Goal: Task Accomplishment & Management: Use online tool/utility

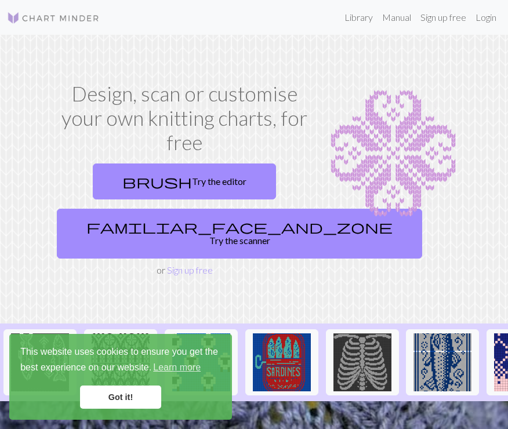
click at [136, 399] on link "Got it!" at bounding box center [120, 397] width 81 height 23
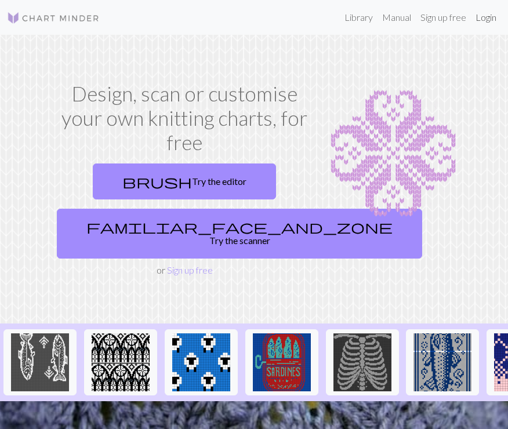
click at [481, 15] on link "Login" at bounding box center [486, 17] width 30 height 23
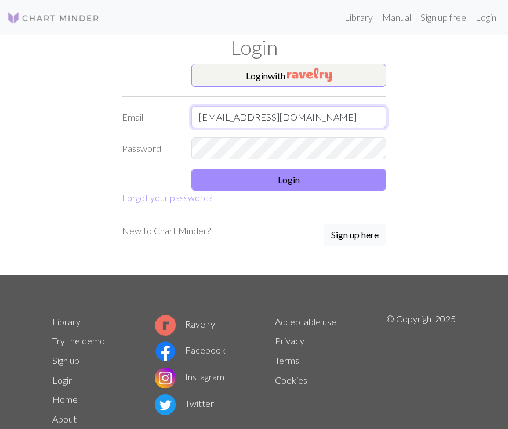
type input "adelynn132@gmail.com"
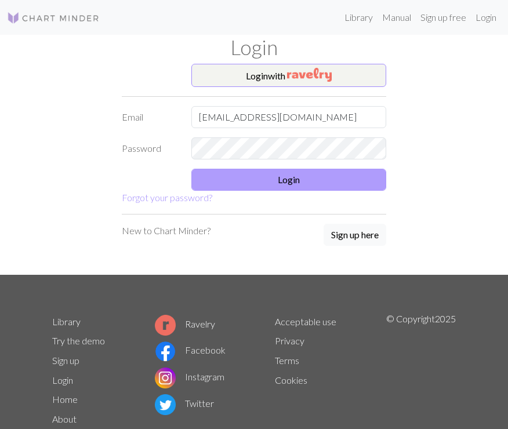
click at [317, 180] on button "Login" at bounding box center [289, 180] width 195 height 22
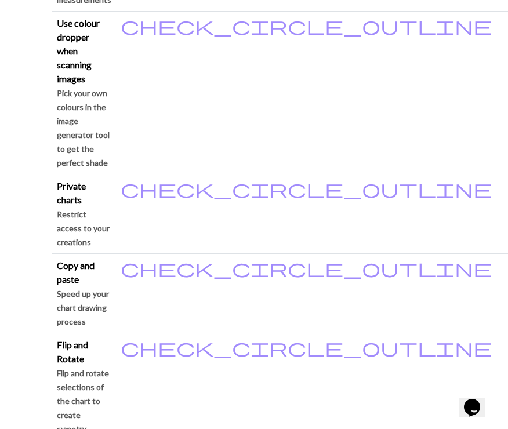
scroll to position [1356, 0]
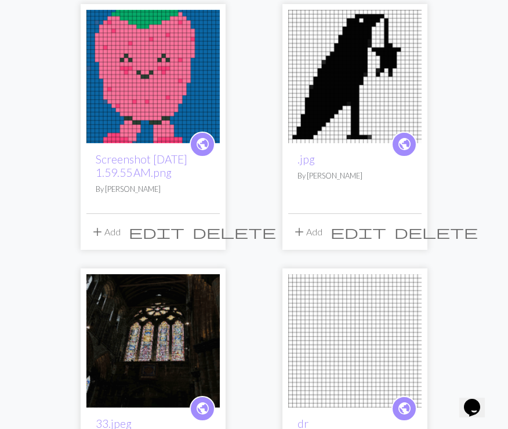
scroll to position [145, 0]
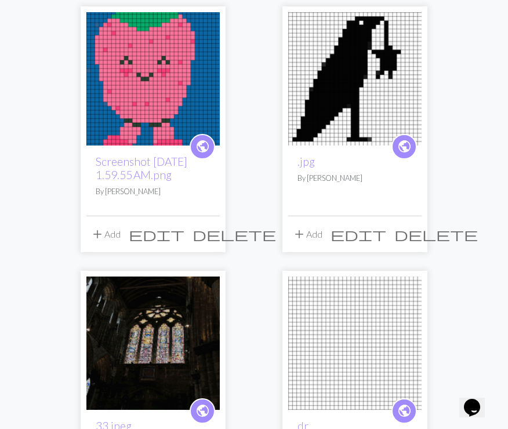
click at [153, 97] on img at bounding box center [152, 78] width 133 height 133
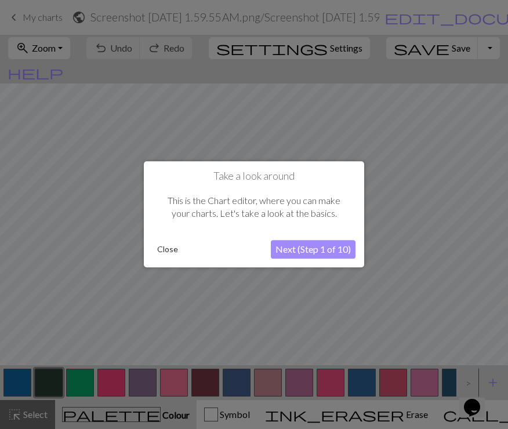
click at [168, 253] on button "Close" at bounding box center [168, 249] width 30 height 17
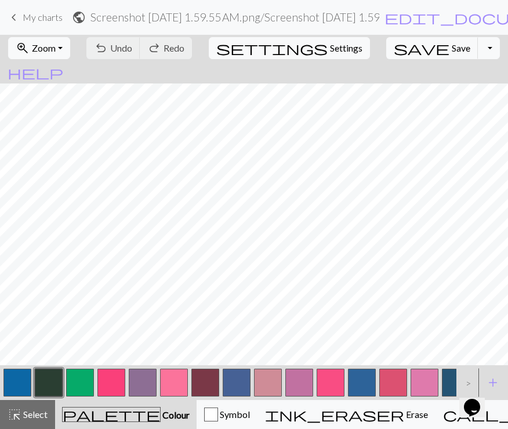
scroll to position [187, 0]
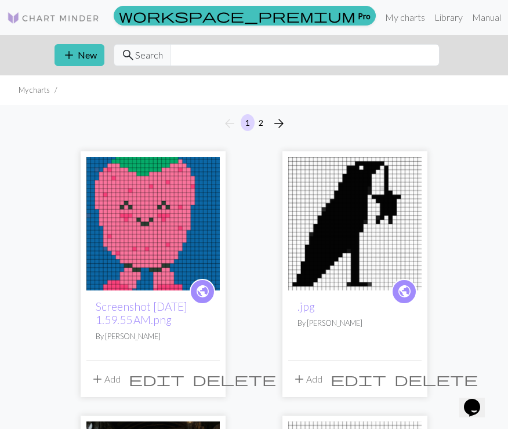
click at [356, 240] on img at bounding box center [354, 223] width 133 height 133
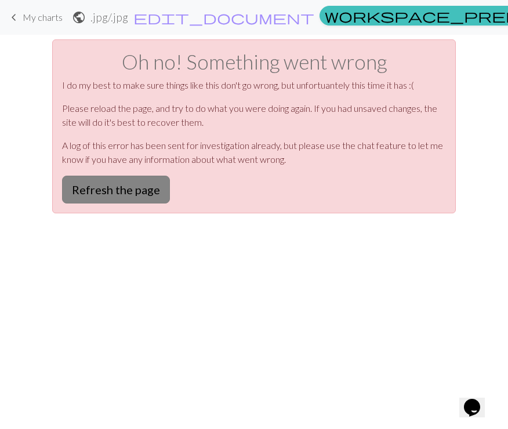
click at [106, 194] on button "Refresh the page" at bounding box center [116, 190] width 108 height 28
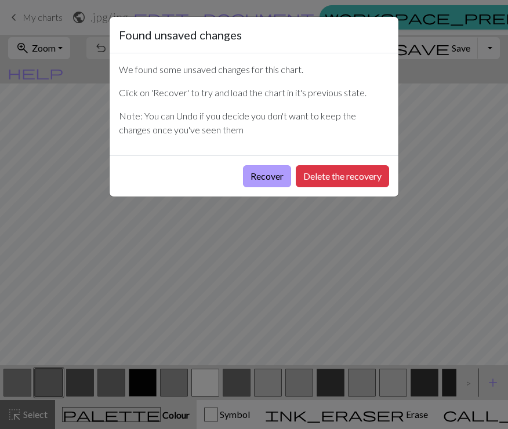
click at [273, 174] on button "Recover" at bounding box center [267, 176] width 48 height 22
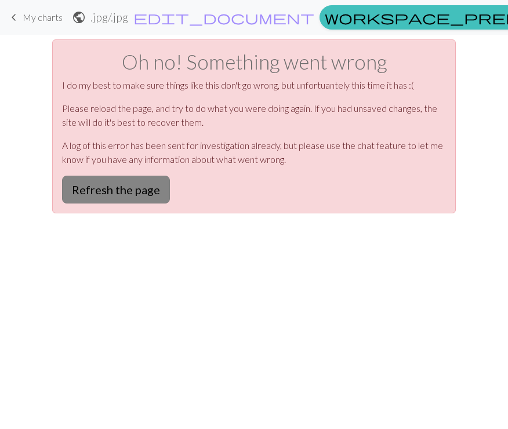
click at [95, 179] on button "Refresh the page" at bounding box center [116, 190] width 108 height 28
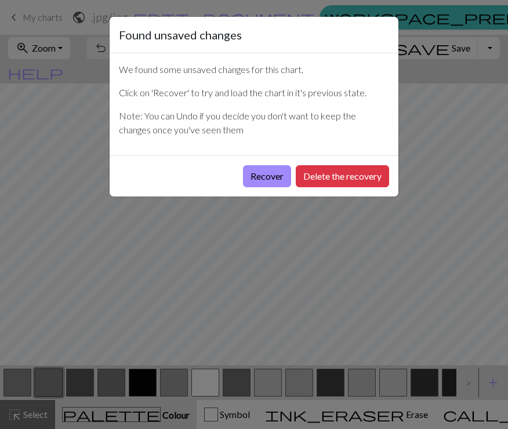
click at [29, 17] on div "Found unsaved changes We found some unsaved changes for this chart. Click on 'R…" at bounding box center [254, 214] width 508 height 429
click at [325, 176] on button "Delete the recovery" at bounding box center [342, 176] width 93 height 22
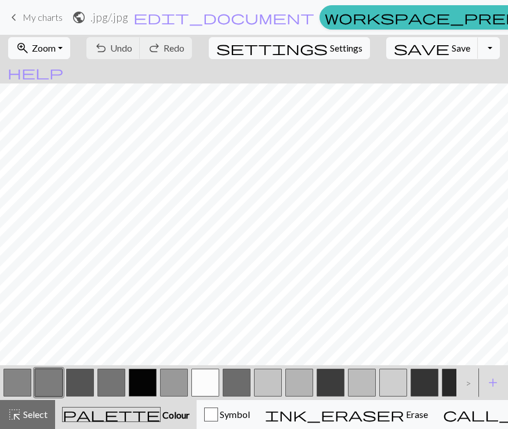
click at [26, 17] on span "My charts" at bounding box center [43, 17] width 40 height 11
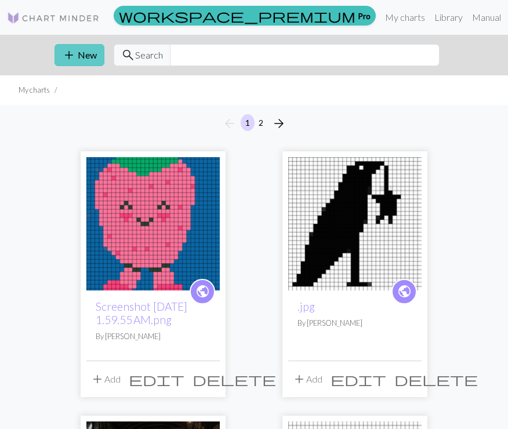
click at [74, 57] on span "add" at bounding box center [69, 55] width 14 height 16
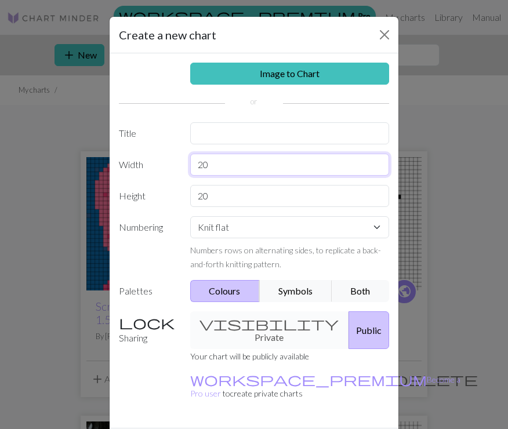
click at [269, 166] on input "20" at bounding box center [290, 165] width 200 height 22
type input "24"
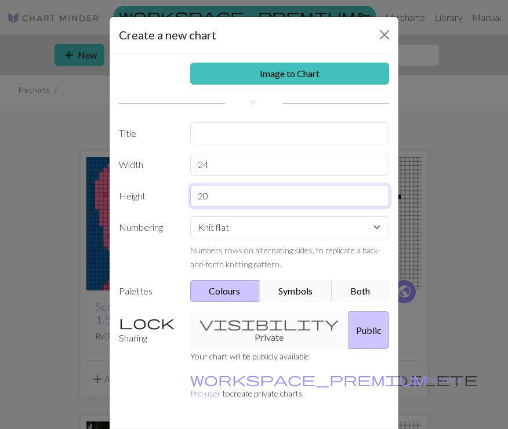
click at [234, 203] on input "20" at bounding box center [290, 196] width 200 height 22
type input "2"
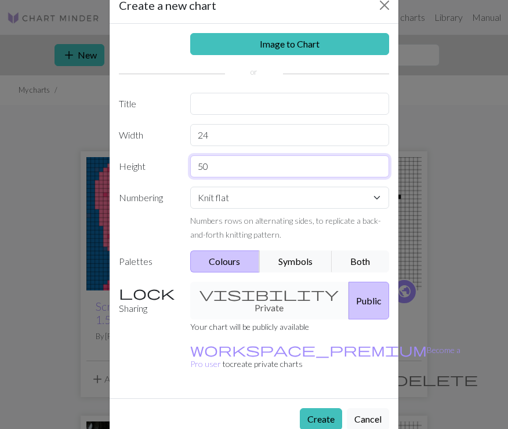
scroll to position [29, 0]
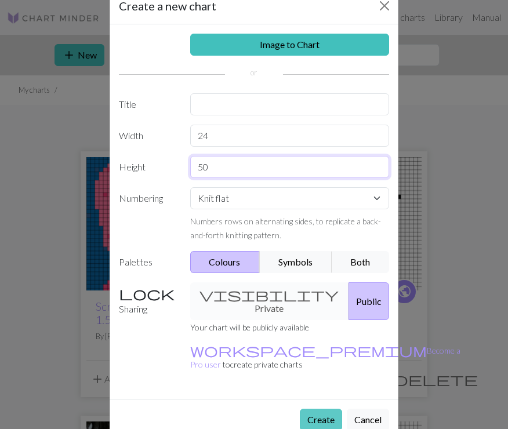
type input "50"
click at [319, 409] on button "Create" at bounding box center [321, 420] width 42 height 22
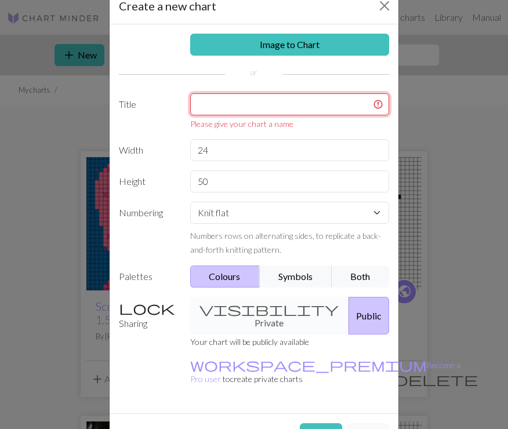
click at [285, 104] on input "text" at bounding box center [290, 104] width 200 height 22
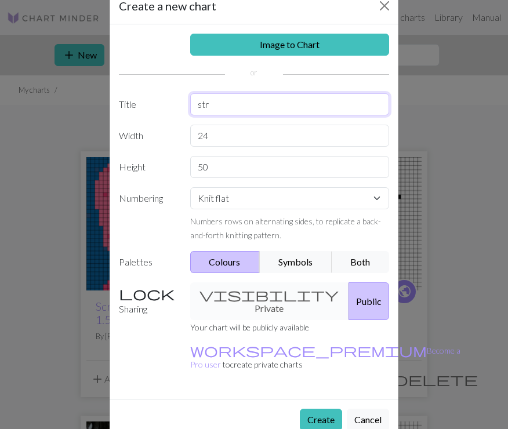
type input "str"
click at [288, 323] on small "Your chart will be publicly available" at bounding box center [249, 328] width 119 height 10
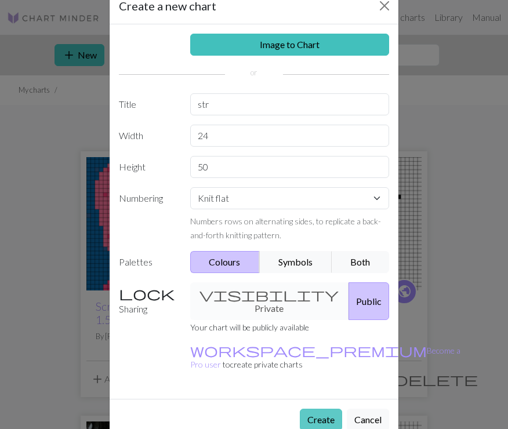
click at [318, 409] on button "Create" at bounding box center [321, 420] width 42 height 22
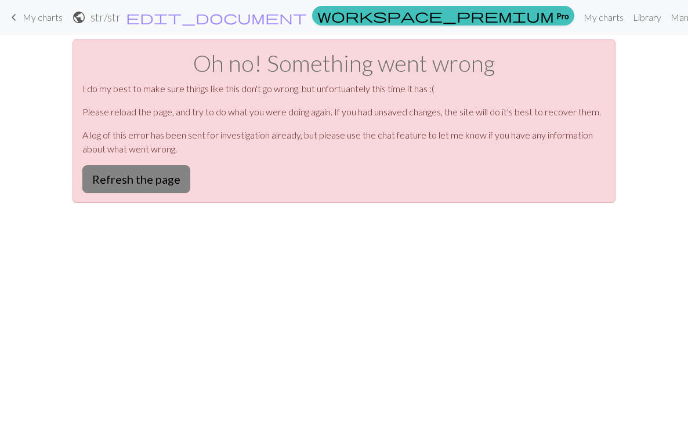
click at [115, 169] on button "Refresh the page" at bounding box center [136, 179] width 108 height 28
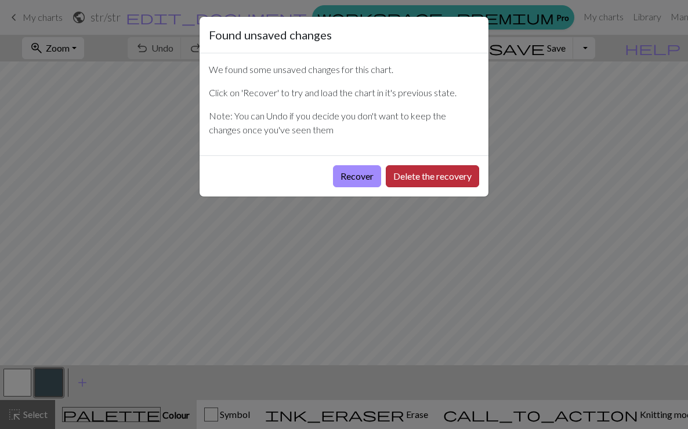
click at [429, 178] on button "Delete the recovery" at bounding box center [432, 176] width 93 height 22
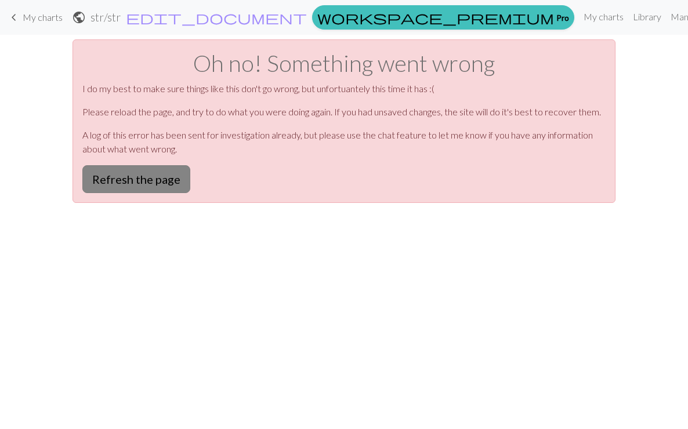
click at [150, 186] on button "Refresh the page" at bounding box center [136, 179] width 108 height 28
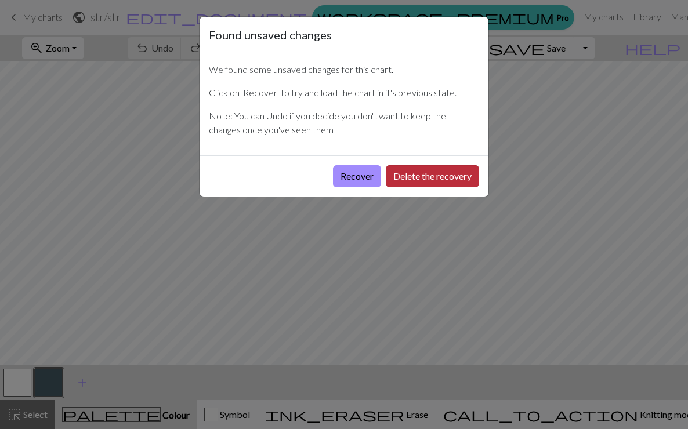
click at [406, 179] on button "Delete the recovery" at bounding box center [432, 176] width 93 height 22
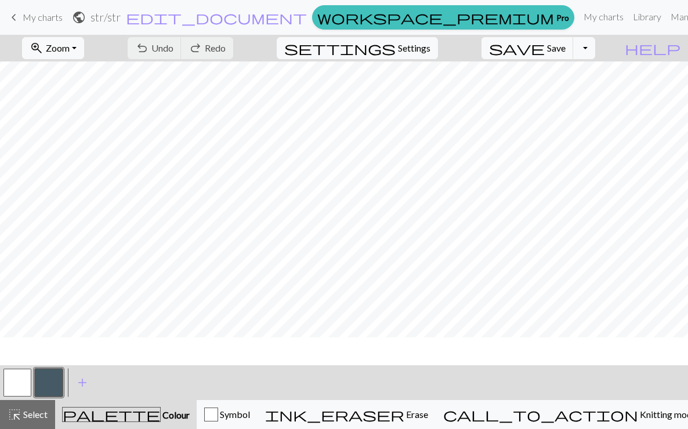
scroll to position [-2, 0]
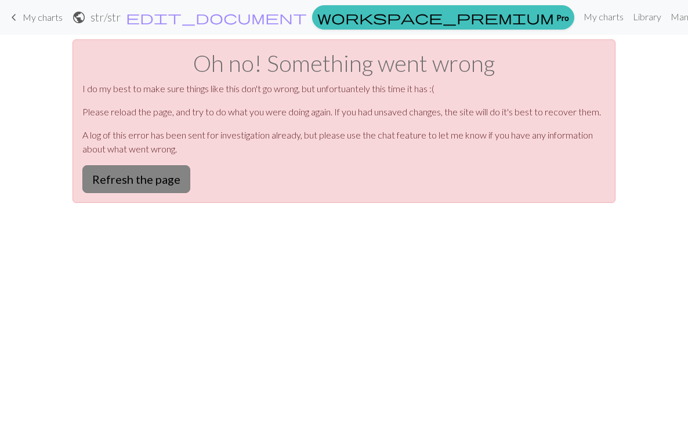
click at [136, 177] on button "Refresh the page" at bounding box center [136, 179] width 108 height 28
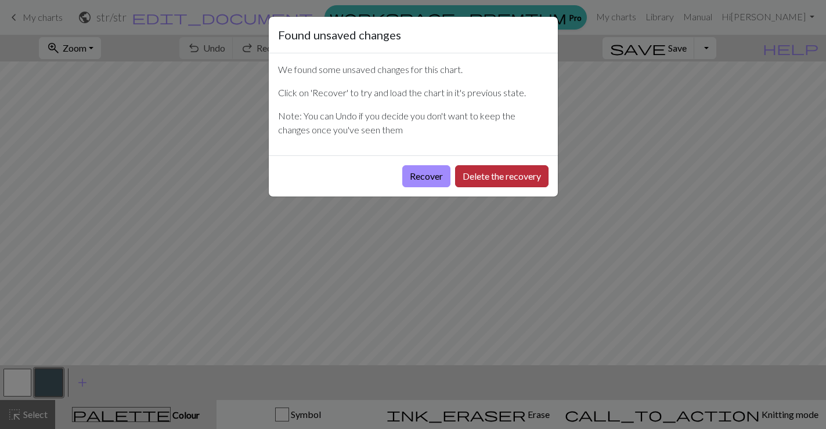
click at [485, 174] on button "Delete the recovery" at bounding box center [501, 176] width 93 height 22
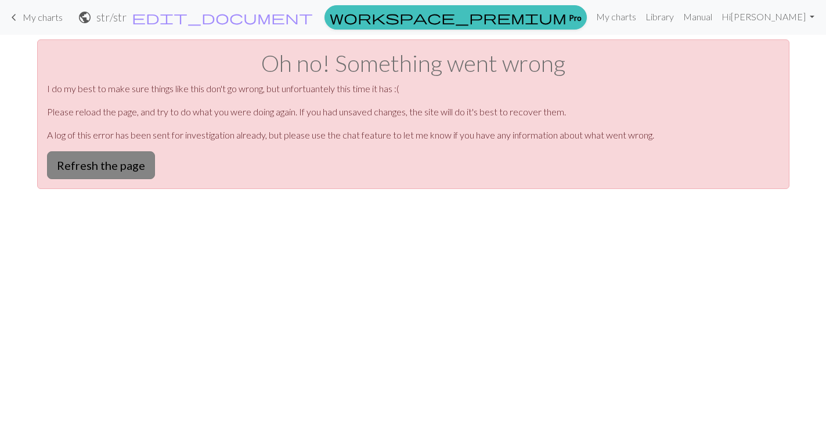
click at [89, 170] on button "Refresh the page" at bounding box center [101, 165] width 108 height 28
